Goal: Task Accomplishment & Management: Complete application form

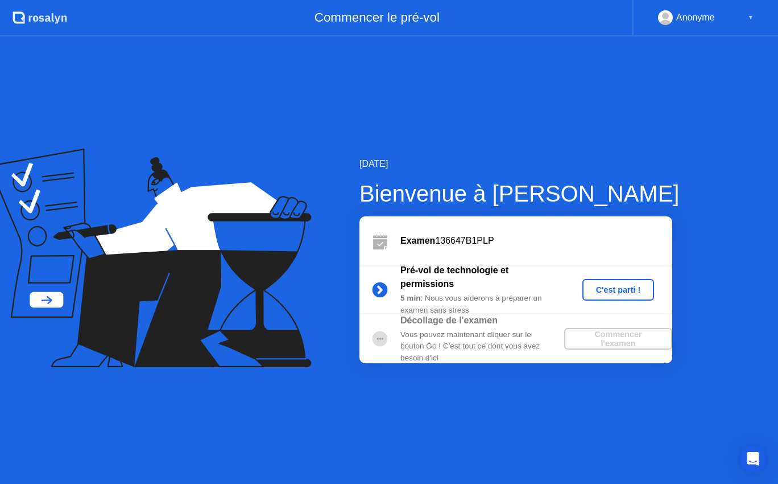
click at [624, 294] on div "C'est parti !" at bounding box center [618, 289] width 63 height 9
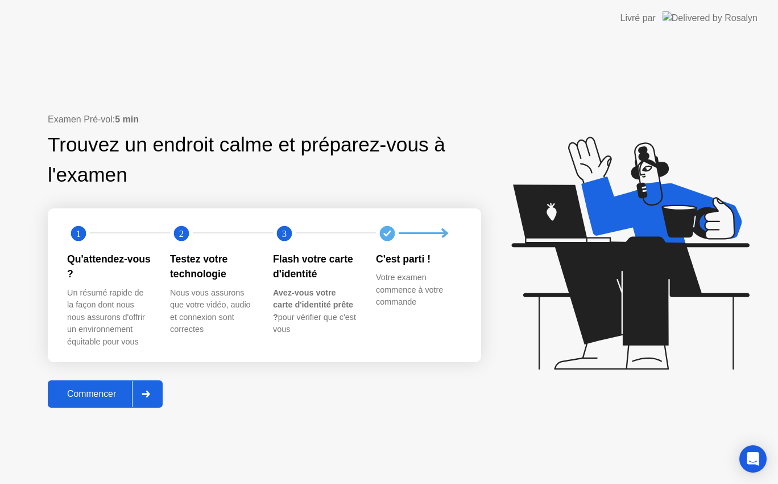
click at [97, 391] on div "Commencer" at bounding box center [91, 394] width 81 height 10
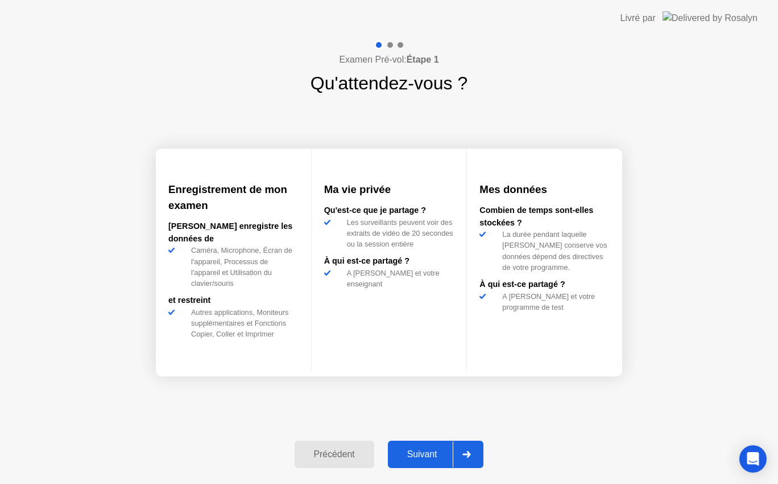
click at [418, 451] on div "Suivant" at bounding box center [422, 454] width 62 height 10
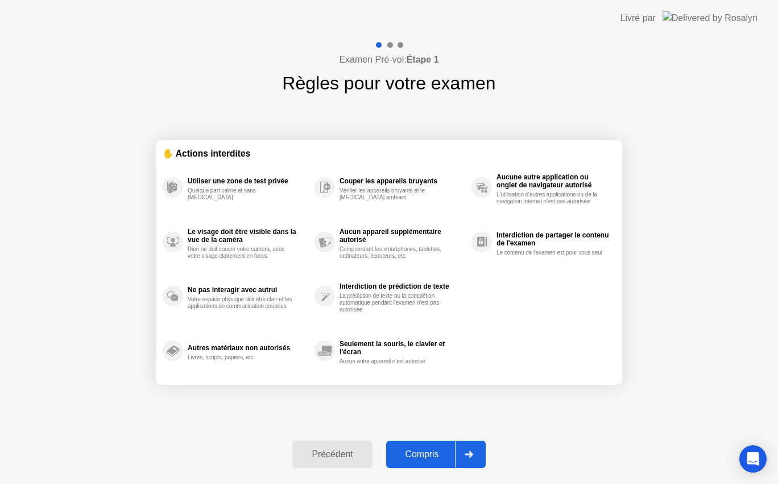
click at [418, 451] on div "Compris" at bounding box center [422, 454] width 65 height 10
select select "**********"
select select "*******"
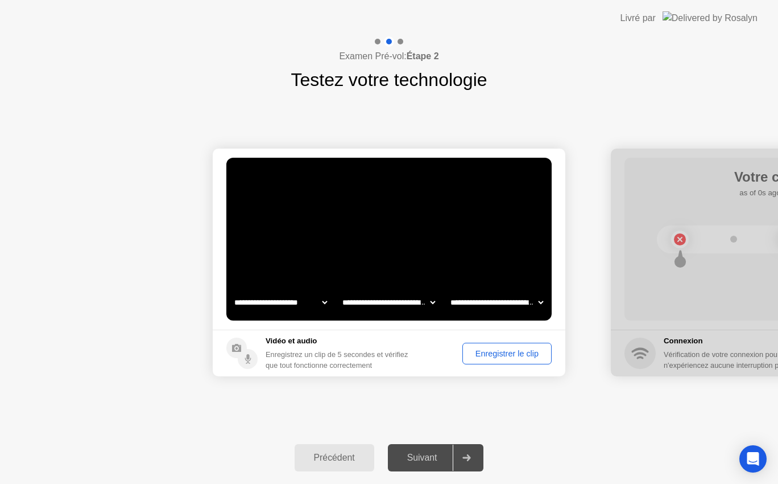
click at [503, 352] on div "Enregistrer le clip" at bounding box center [507, 353] width 81 height 9
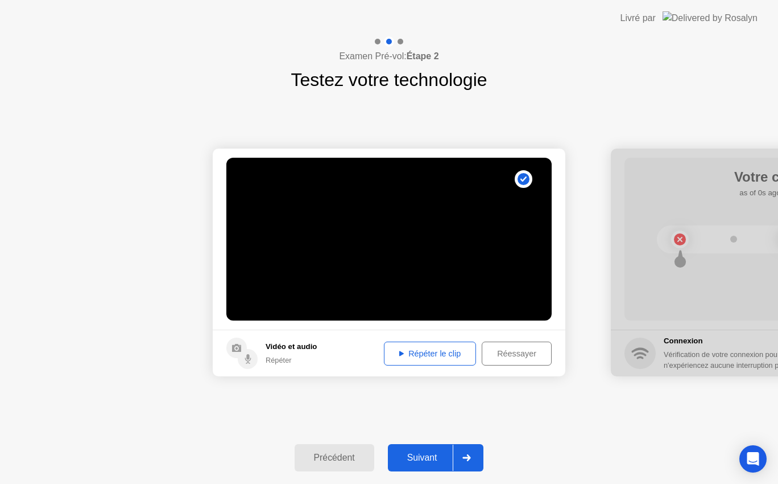
click at [444, 353] on div "Répéter le clip" at bounding box center [430, 353] width 84 height 9
click at [428, 351] on div "Répéter le clip" at bounding box center [430, 353] width 84 height 9
click at [405, 354] on div "Répéter le clip" at bounding box center [430, 353] width 84 height 9
click at [431, 459] on div "Suivant" at bounding box center [422, 457] width 62 height 10
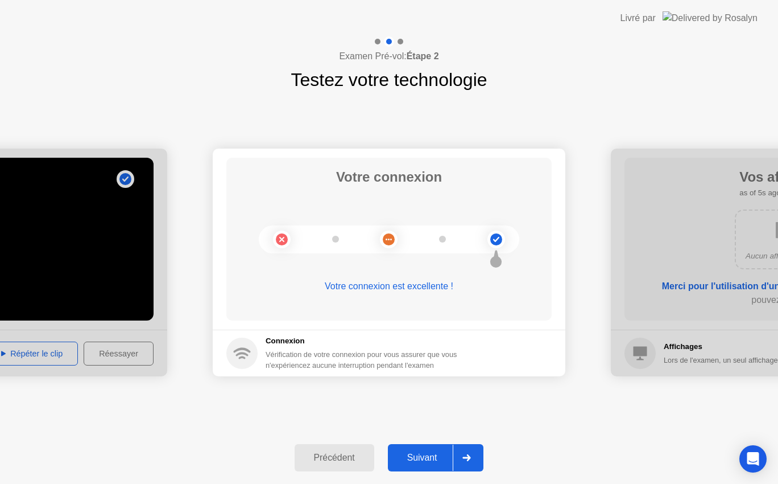
click at [431, 459] on div "Suivant" at bounding box center [422, 457] width 62 height 10
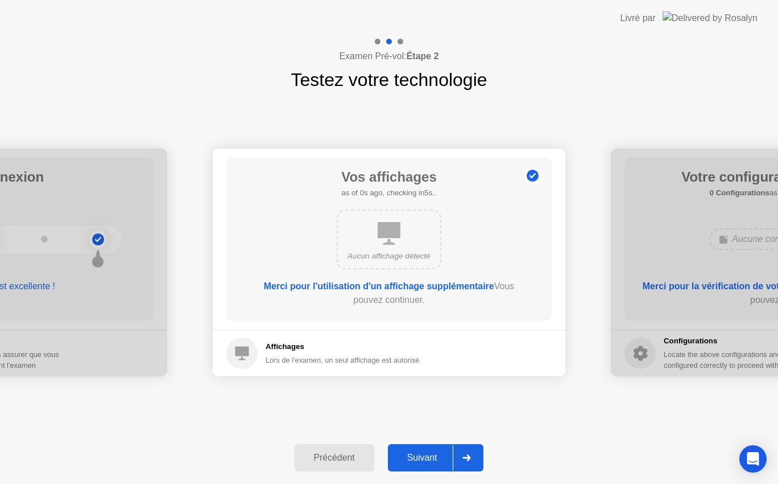
click at [431, 459] on div "Suivant" at bounding box center [422, 457] width 62 height 10
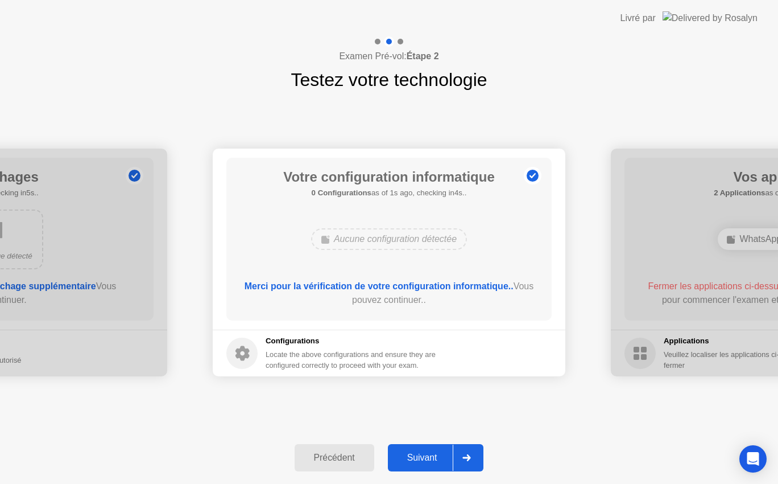
click at [431, 459] on div "Suivant" at bounding box center [422, 457] width 62 height 10
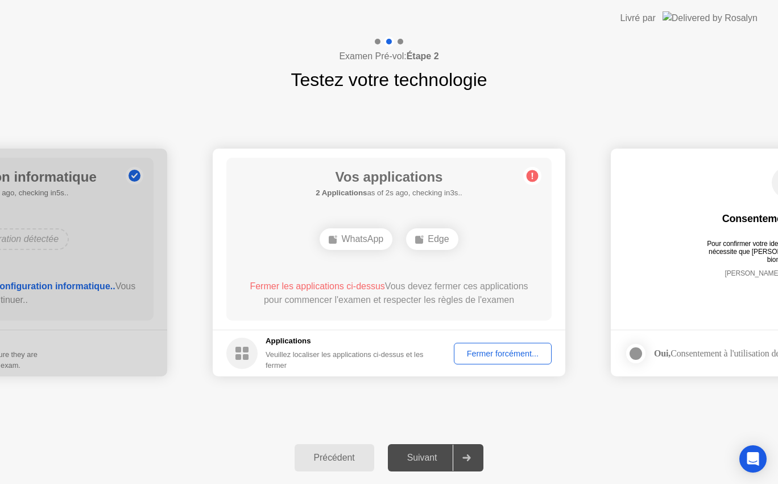
click at [497, 352] on div "Fermer forcément..." at bounding box center [503, 353] width 90 height 9
click at [502, 349] on div "Fermer forcément..." at bounding box center [503, 353] width 90 height 9
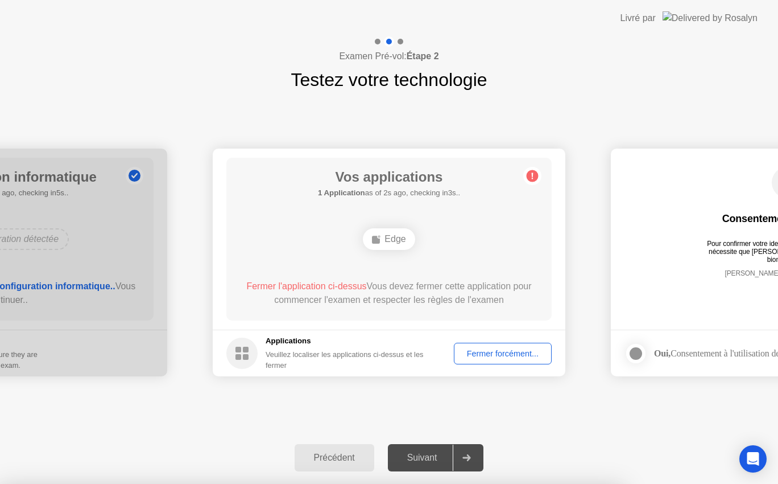
click at [376, 236] on rect at bounding box center [376, 240] width 8 height 8
click at [500, 351] on div "Fermer forcément..." at bounding box center [503, 353] width 90 height 9
click at [344, 287] on span "Fermer l'application ci-dessus" at bounding box center [306, 286] width 120 height 10
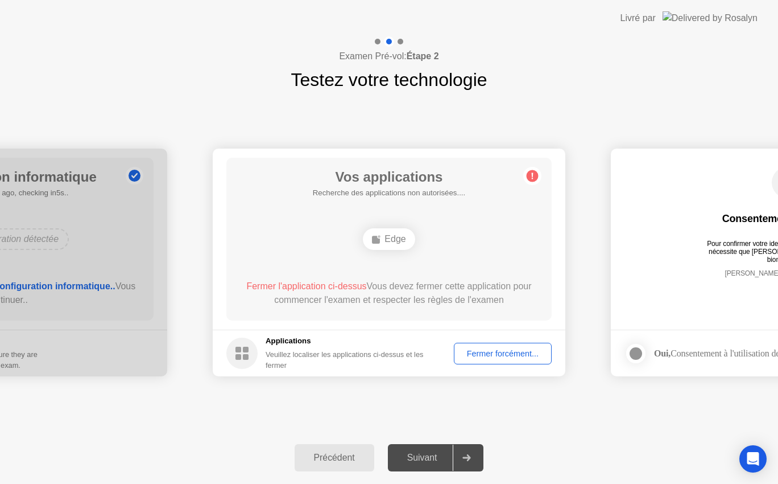
click at [333, 287] on span "Fermer l'application ci-dessus" at bounding box center [306, 286] width 120 height 10
click at [532, 178] on circle at bounding box center [533, 176] width 12 height 12
drag, startPoint x: 490, startPoint y: 363, endPoint x: 490, endPoint y: 353, distance: 10.2
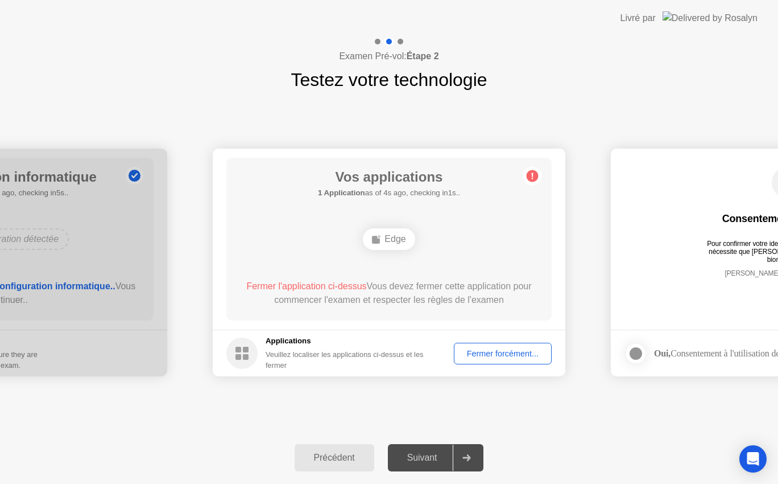
click at [490, 353] on div "Fermer forcément..." at bounding box center [503, 353] width 90 height 9
click at [490, 483] on div at bounding box center [389, 484] width 778 height 0
click at [247, 352] on circle at bounding box center [241, 352] width 31 height 31
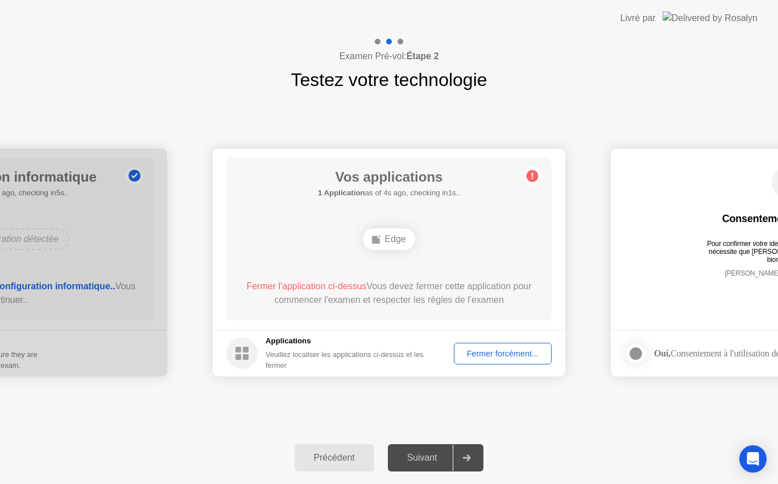
click at [390, 242] on div "Edge" at bounding box center [389, 239] width 52 height 22
click at [390, 241] on div "Edge" at bounding box center [389, 239] width 52 height 22
click at [513, 349] on div "Fermer forcément..." at bounding box center [503, 353] width 90 height 9
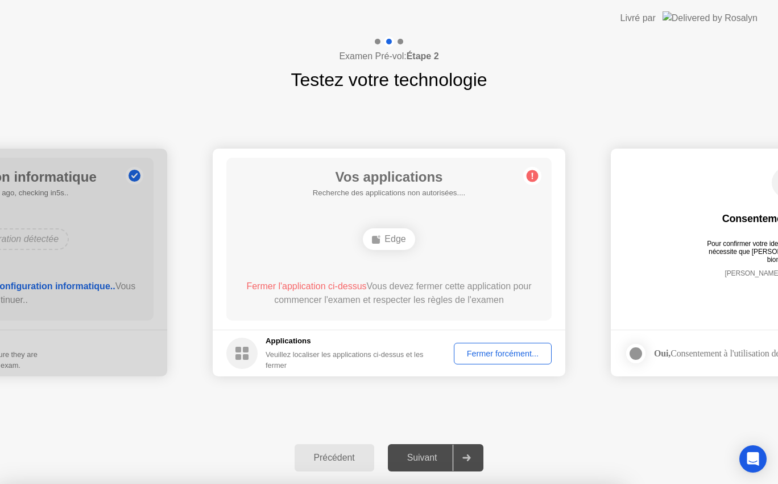
click at [656, 15] on div "Livré par" at bounding box center [638, 18] width 35 height 14
click at [518, 354] on div "Fermer forcément..." at bounding box center [503, 353] width 90 height 9
click at [497, 349] on div "Fermer forcément..." at bounding box center [503, 353] width 90 height 9
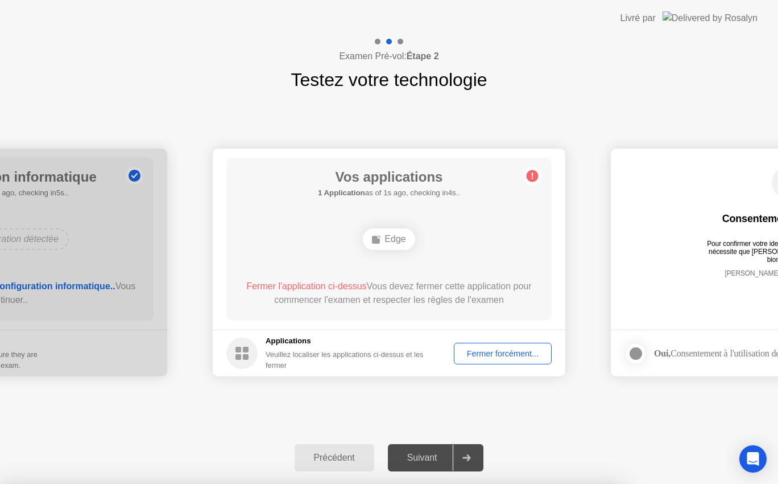
click at [438, 310] on div "Fermer l'application ci-dessus Vous devez fermer cette application pour commenc…" at bounding box center [389, 295] width 293 height 32
click at [514, 350] on div "Fermer forcément..." at bounding box center [503, 353] width 90 height 9
click at [339, 458] on div "Précédent" at bounding box center [334, 457] width 73 height 10
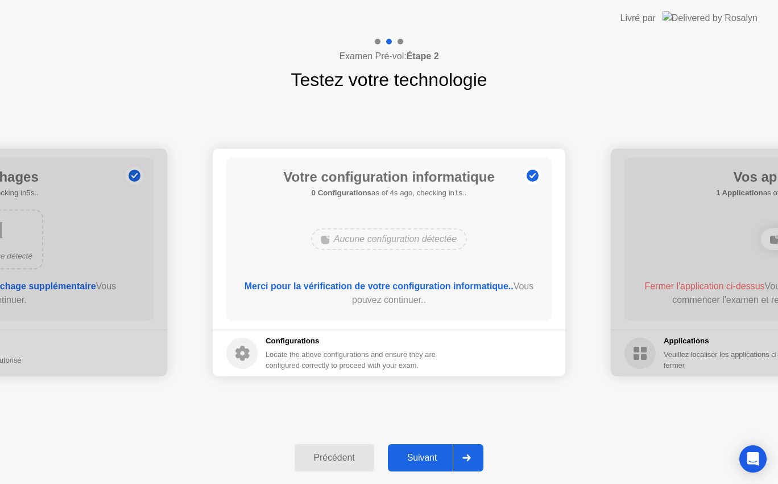
click at [436, 459] on div "Suivant" at bounding box center [422, 457] width 62 height 10
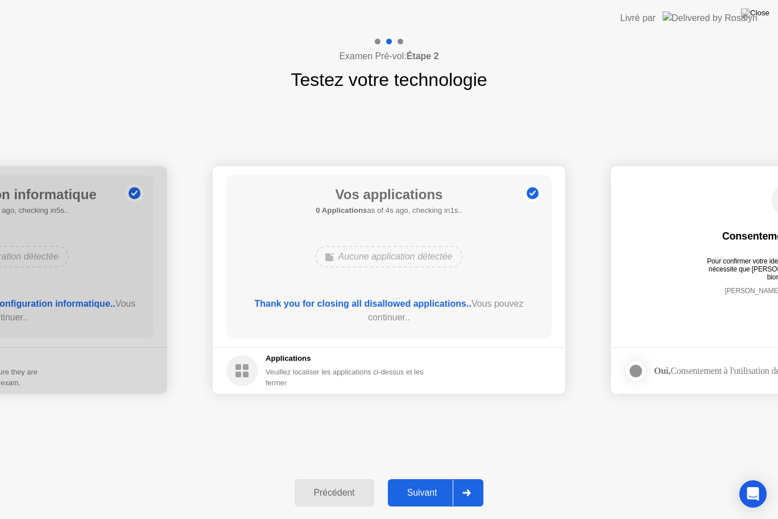
click at [440, 483] on div "Suivant" at bounding box center [422, 493] width 62 height 10
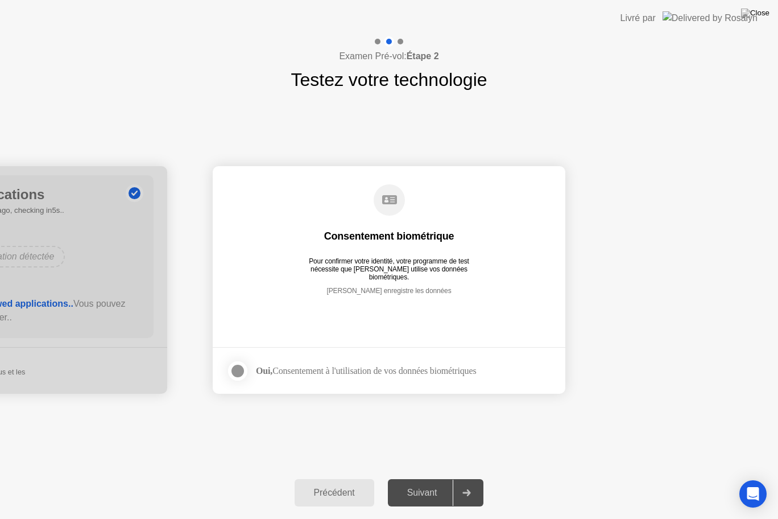
click at [240, 372] on div at bounding box center [238, 371] width 14 height 14
click at [437, 483] on div "Suivant" at bounding box center [422, 493] width 62 height 10
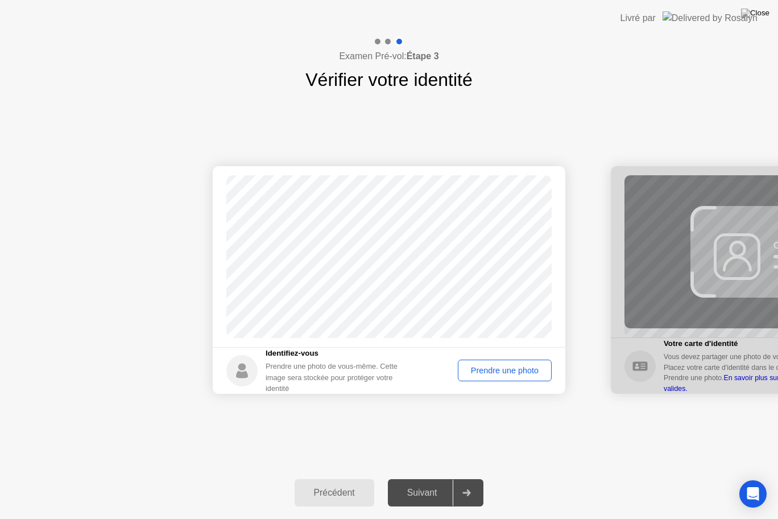
click at [515, 366] on div "Prendre une photo" at bounding box center [505, 370] width 86 height 9
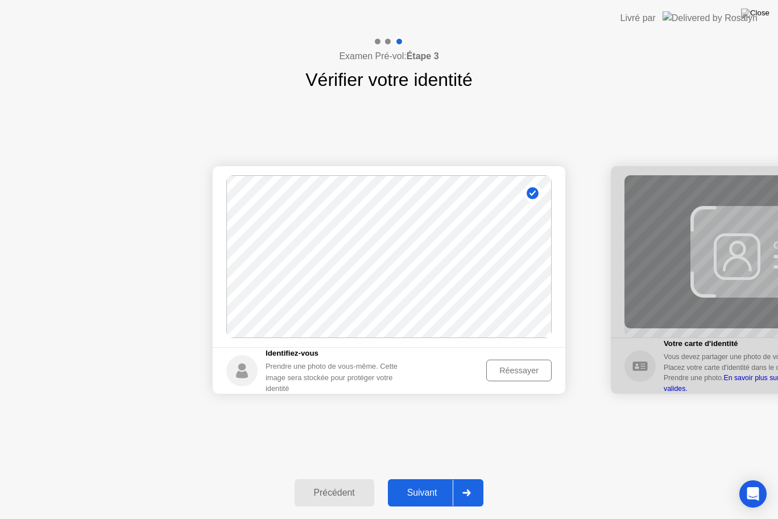
click at [430, 483] on div "Suivant" at bounding box center [422, 493] width 62 height 10
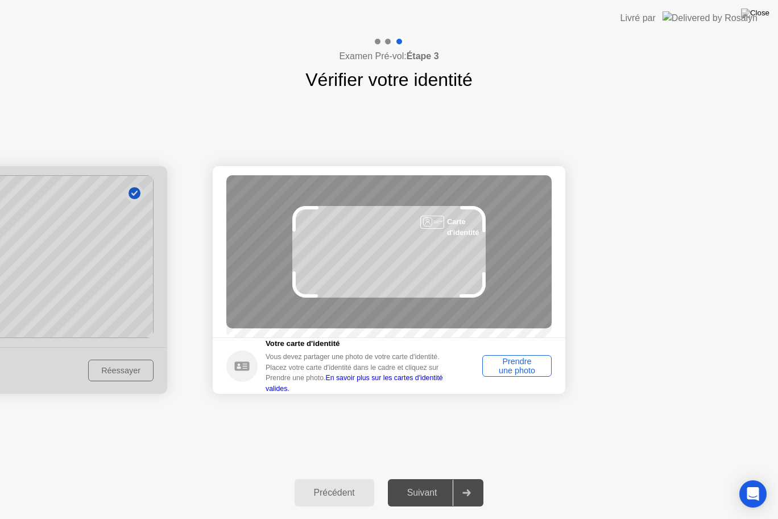
click at [518, 363] on div "Prendre une photo" at bounding box center [516, 366] width 61 height 18
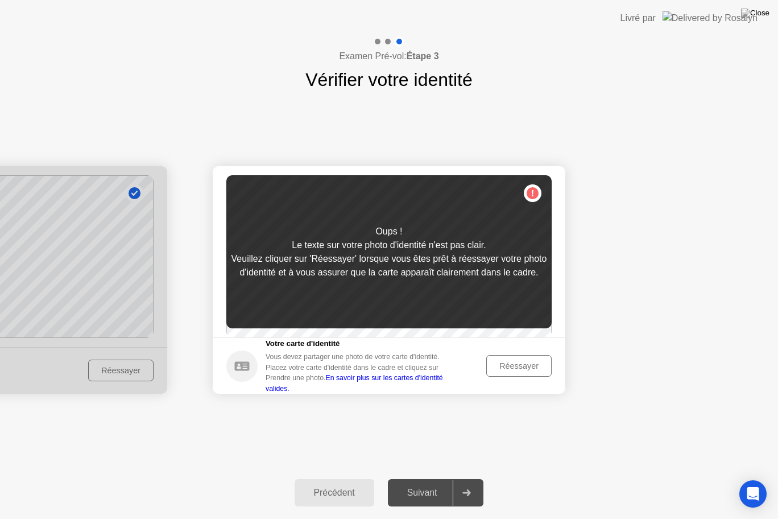
click at [529, 370] on div "Réessayer" at bounding box center [518, 365] width 57 height 9
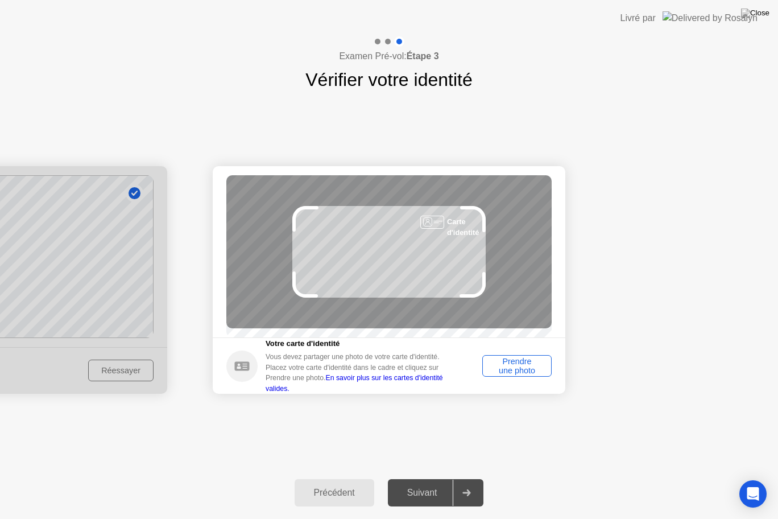
click at [529, 372] on div "Prendre une photo" at bounding box center [516, 366] width 61 height 18
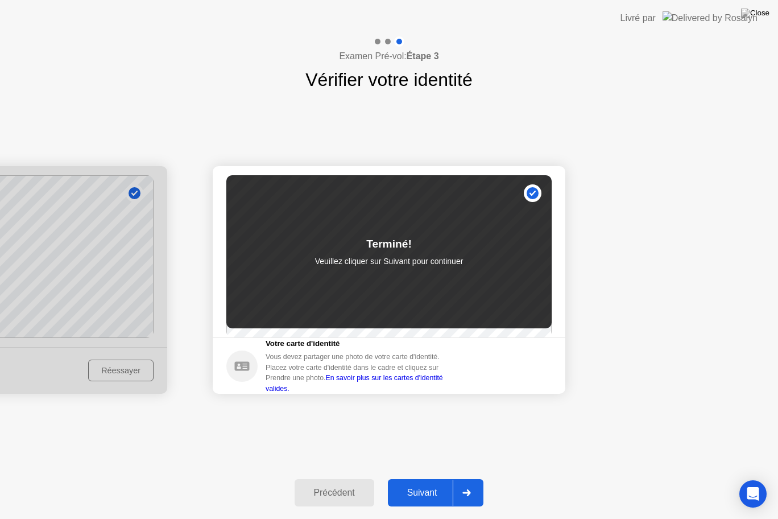
click at [418, 483] on div "Suivant" at bounding box center [422, 493] width 62 height 10
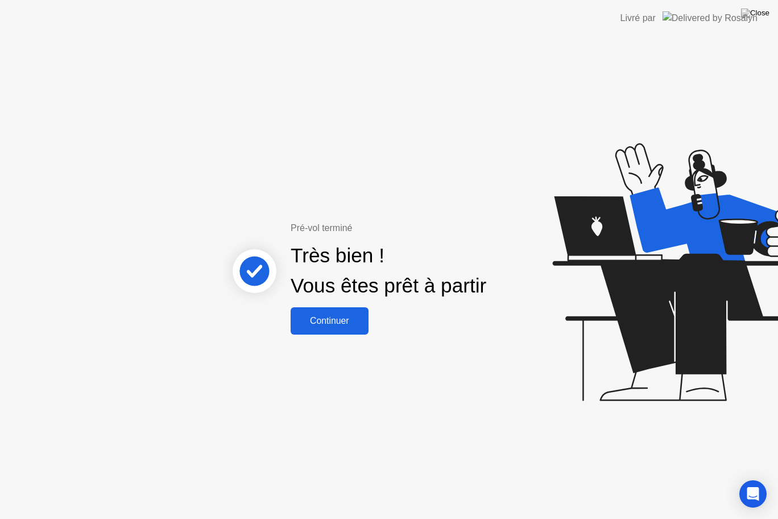
click at [321, 319] on div "Continuer" at bounding box center [329, 321] width 71 height 10
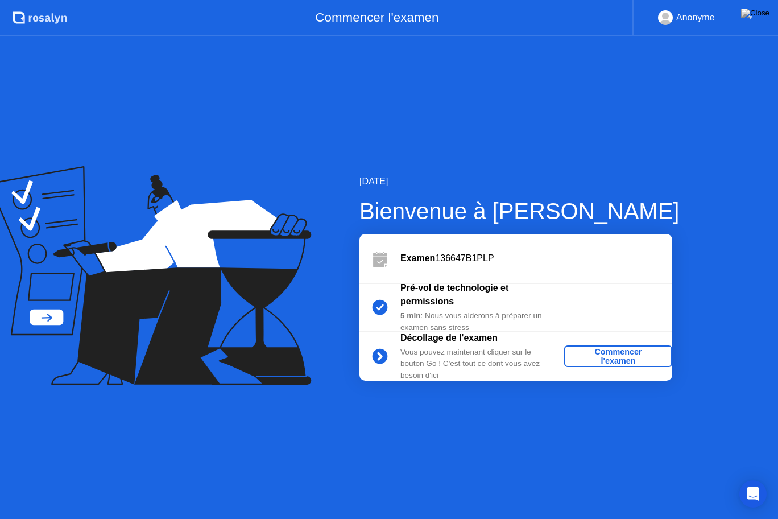
click at [617, 358] on div "Commencer l'examen" at bounding box center [618, 356] width 99 height 18
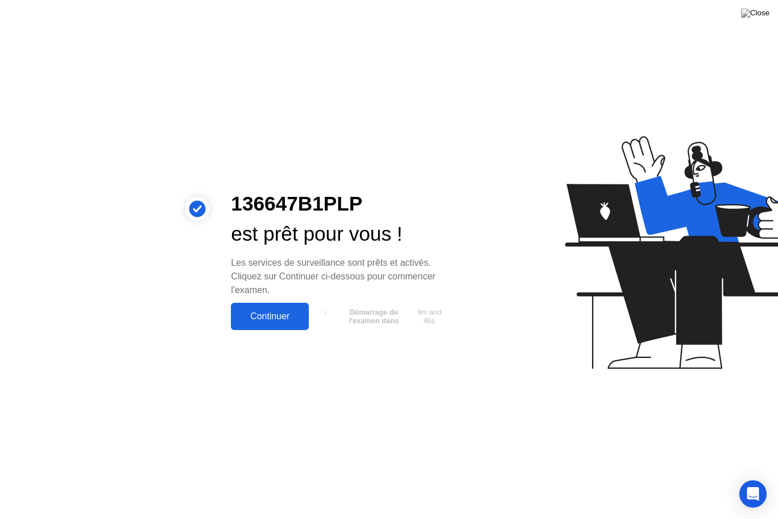
click at [278, 319] on div "Continuer" at bounding box center [269, 316] width 71 height 10
